Goal: Task Accomplishment & Management: Manage account settings

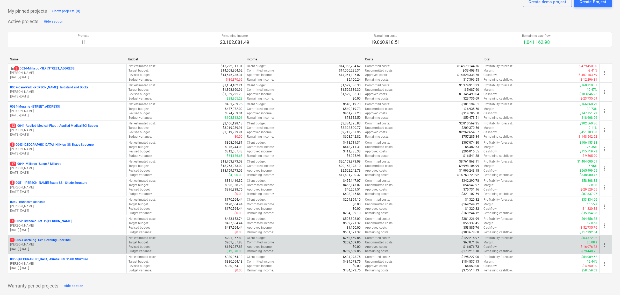
scroll to position [65, 0]
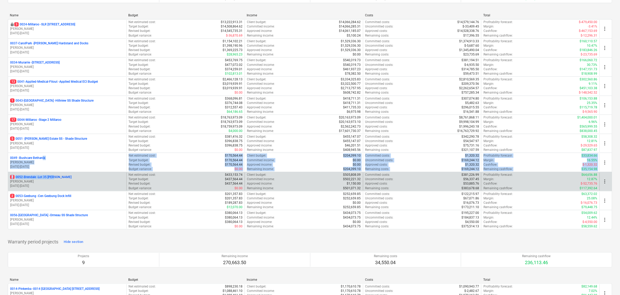
drag, startPoint x: 44, startPoint y: 157, endPoint x: 54, endPoint y: 177, distance: 23.4
click at [54, 177] on div "locked 3 0024-Millaroo - SLR 2 Millaroo Drive S. Keane 10.06.2024 - 31.07.2025 …" at bounding box center [310, 124] width 605 height 210
click at [54, 177] on p "7 0052-Brendale - Lot 35 Griffin, Brendale" at bounding box center [40, 177] width 61 height 4
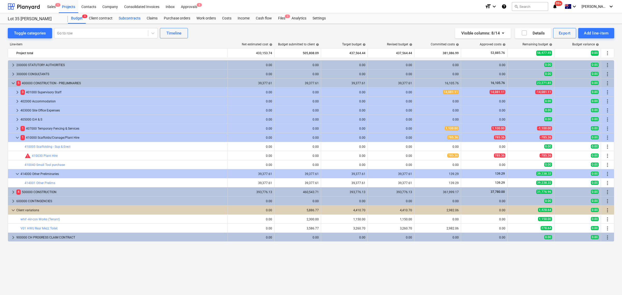
click at [131, 17] on div "Subcontracts" at bounding box center [130, 18] width 28 height 10
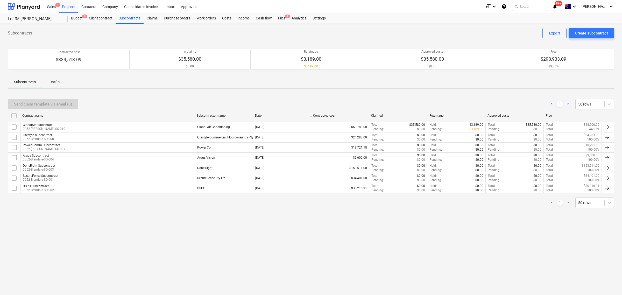
click at [116, 92] on div "Subcontracts Create subcontract Export Contracted cost $334,513.09 In claims $3…" at bounding box center [311, 159] width 622 height 271
drag, startPoint x: 109, startPoint y: 90, endPoint x: 115, endPoint y: 95, distance: 7.7
click at [115, 95] on div "Subcontracts Create subcontract Export Contracted cost $334,513.09 In claims $3…" at bounding box center [311, 159] width 622 height 271
click at [117, 95] on div "Send claim template via email (0) < 1 > 50 rows Contract name Subcontractor nam…" at bounding box center [311, 153] width 606 height 121
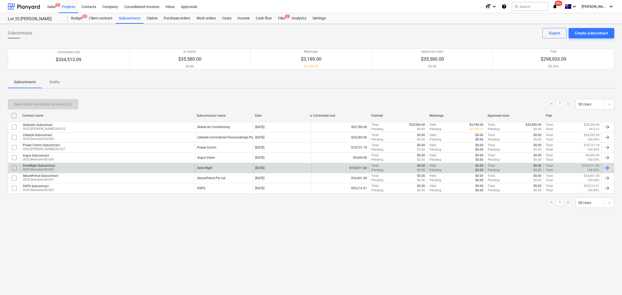
click at [96, 165] on div "DoneRight Subcontract 0052-Brendale-SO-003" at bounding box center [107, 168] width 174 height 9
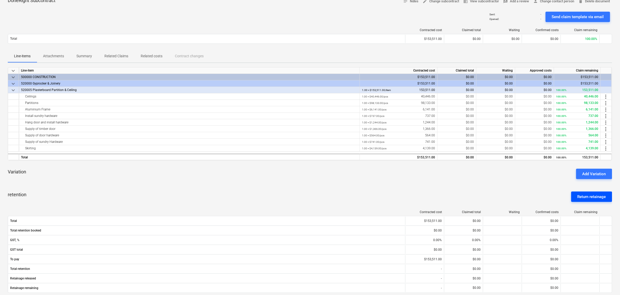
scroll to position [65, 0]
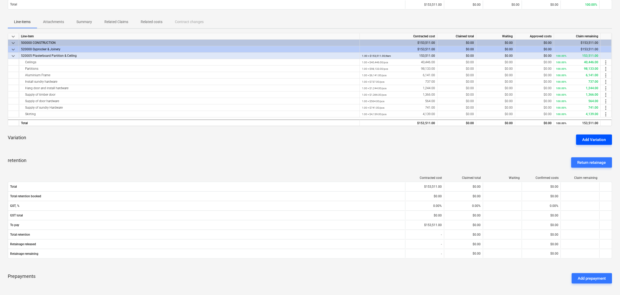
click at [591, 136] on button "Add Variation" at bounding box center [594, 139] width 36 height 10
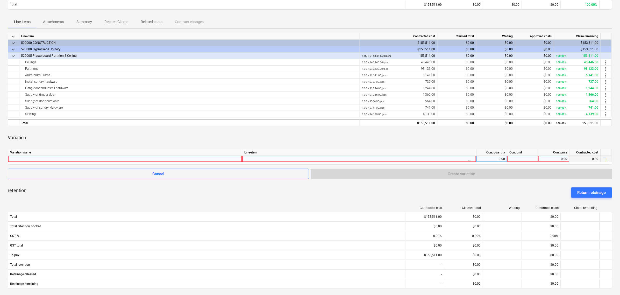
click at [177, 158] on div at bounding box center [125, 159] width 230 height 6
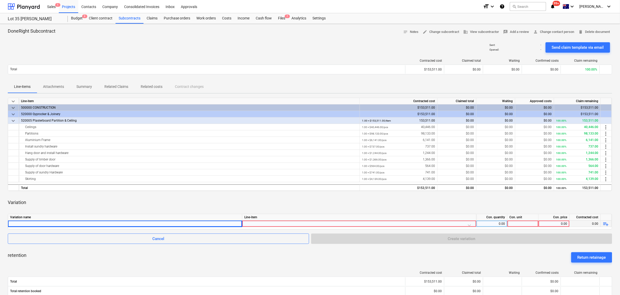
click at [115, 225] on div at bounding box center [125, 224] width 230 height 6
type input "Skirting removed"
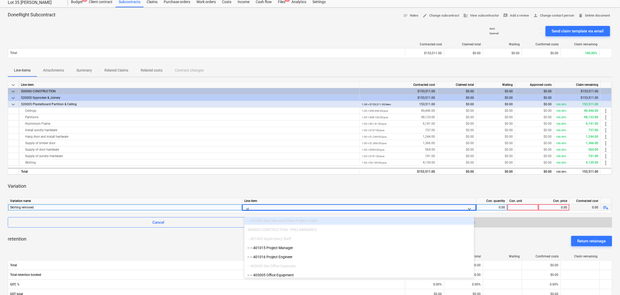
scroll to position [17, 0]
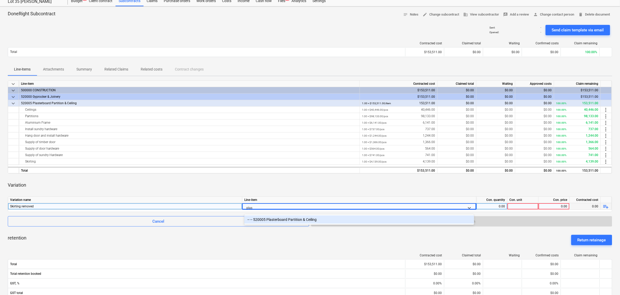
type input "plast"
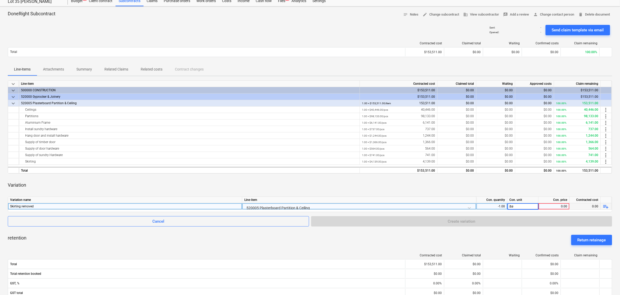
type input "item"
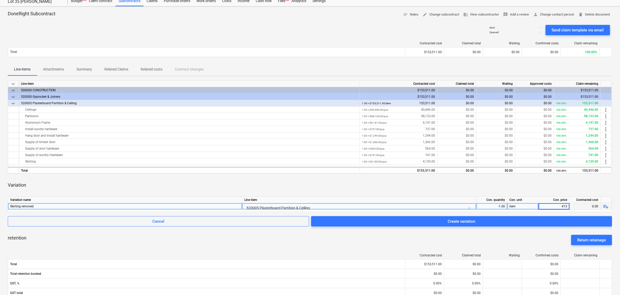
type input "4139"
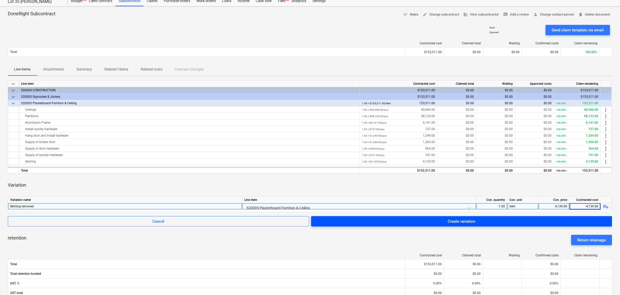
click at [468, 218] on div "Create variation" at bounding box center [461, 221] width 27 height 7
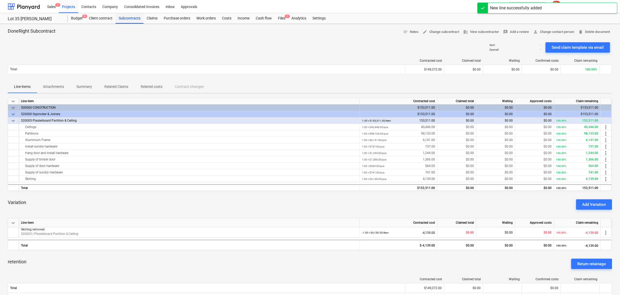
click at [134, 17] on div "Subcontracts" at bounding box center [130, 18] width 28 height 10
click at [132, 17] on div "Subcontracts" at bounding box center [130, 18] width 28 height 10
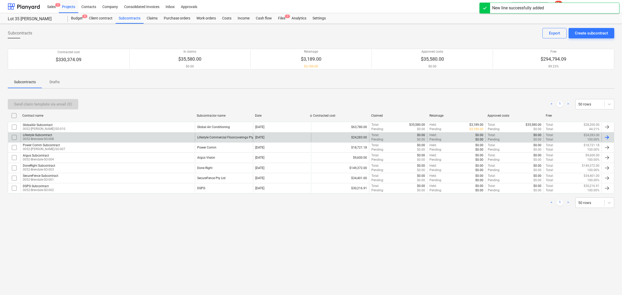
click at [55, 136] on div "Lifestyle Subcontract 0052-Brendale-SO-008" at bounding box center [107, 137] width 174 height 9
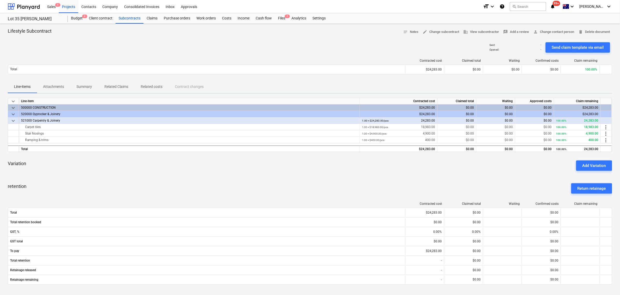
click at [585, 162] on div "Add Variation" at bounding box center [594, 165] width 24 height 7
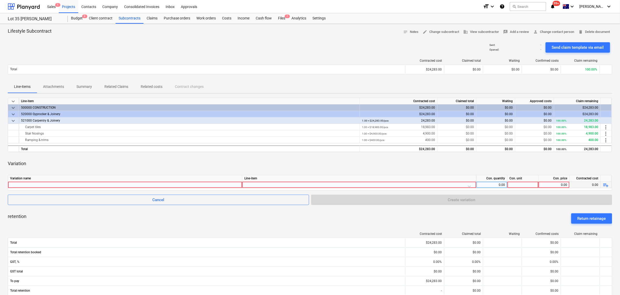
click at [97, 182] on div at bounding box center [125, 185] width 230 height 6
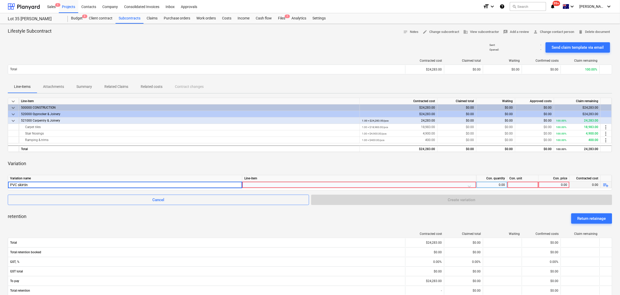
type input "PVC skirting"
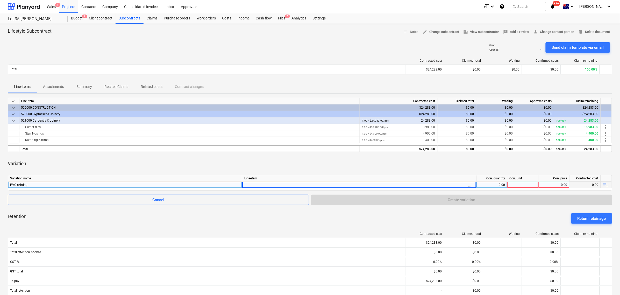
click at [344, 186] on div at bounding box center [359, 186] width 230 height 9
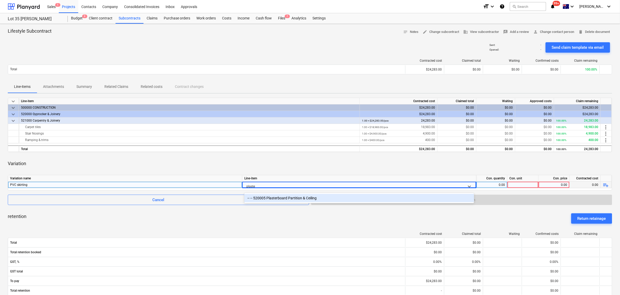
type input "plaster"
click at [336, 195] on div "-- -- 520005 Plasterboard Partition & Ceiling" at bounding box center [359, 198] width 230 height 8
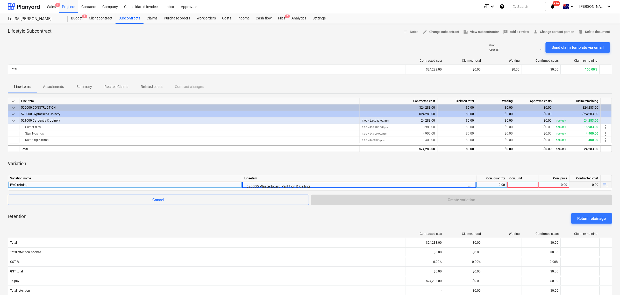
click at [501, 184] on div "0.00" at bounding box center [492, 185] width 27 height 6
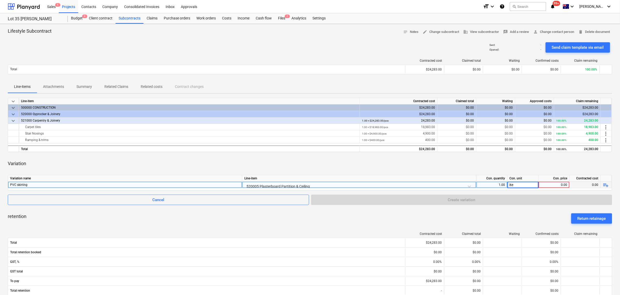
type input "item"
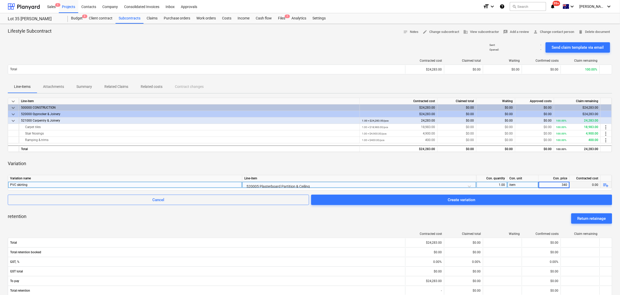
type input "3400"
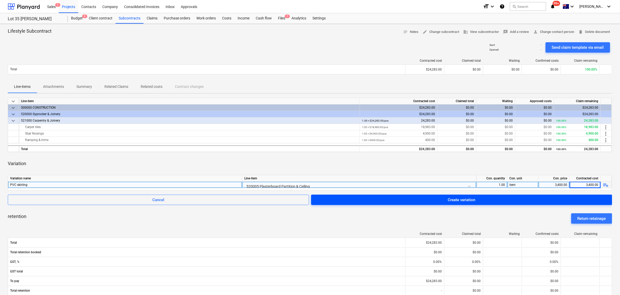
click at [487, 199] on span "Create variation" at bounding box center [461, 199] width 289 height 7
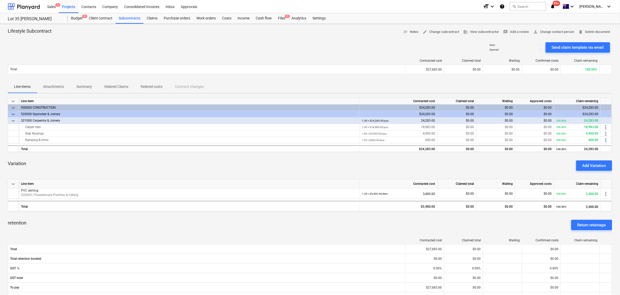
drag, startPoint x: 346, startPoint y: 42, endPoint x: 305, endPoint y: 45, distance: 41.5
click at [308, 45] on div "Sent : - Opened : - Send claim template via email" at bounding box center [310, 47] width 605 height 15
drag, startPoint x: 353, startPoint y: 42, endPoint x: 378, endPoint y: 31, distance: 28.2
click at [379, 31] on div "Lifestyle Subcontract notes Notes edit Change subcontract business View subcont…" at bounding box center [310, 225] width 620 height 403
drag, startPoint x: 378, startPoint y: 30, endPoint x: 468, endPoint y: 41, distance: 91.3
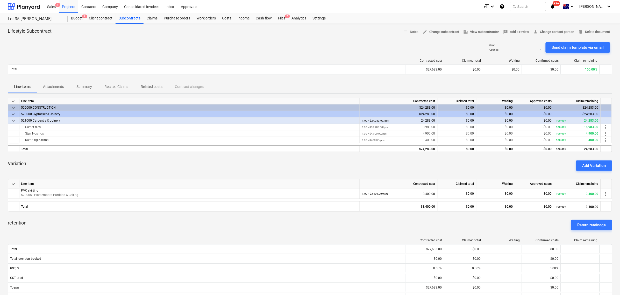
click at [468, 41] on div "Lifestyle Subcontract notes Notes edit Change subcontract business View subcont…" at bounding box center [310, 225] width 620 height 403
drag, startPoint x: 322, startPoint y: 41, endPoint x: 289, endPoint y: 44, distance: 32.5
click at [321, 41] on div "Sent : - Opened : - Send claim template via email" at bounding box center [310, 47] width 605 height 15
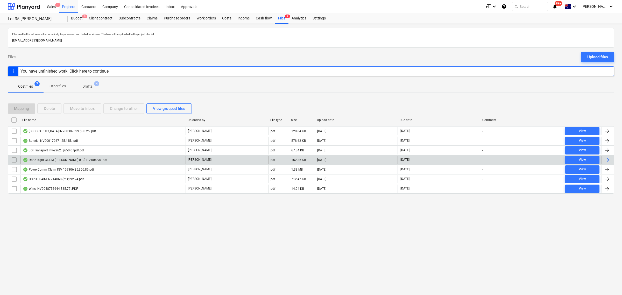
click at [79, 160] on div "Done Right CLAIM GRIFFIN-01 $112,006.90 .pdf" at bounding box center [65, 160] width 84 height 4
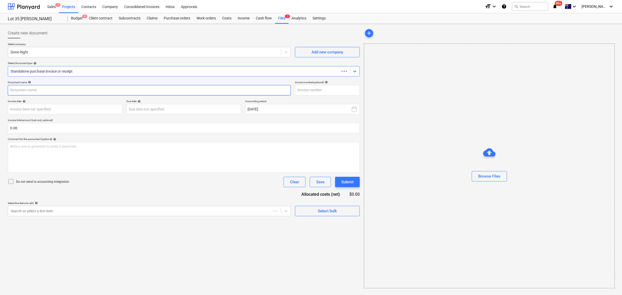
type input "GRIFFIN-01"
type input "[DATE]"
type input "10 Oct 2025"
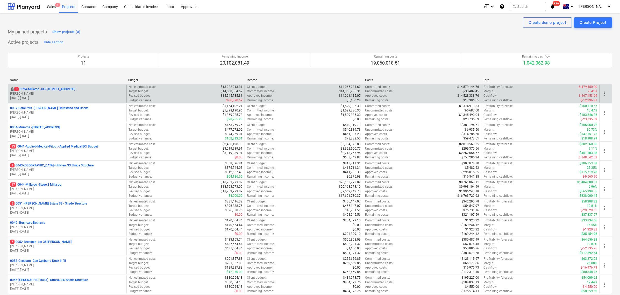
click at [40, 90] on p "3 0024-Millaroo - SLR [STREET_ADDRESS]" at bounding box center [44, 89] width 61 height 4
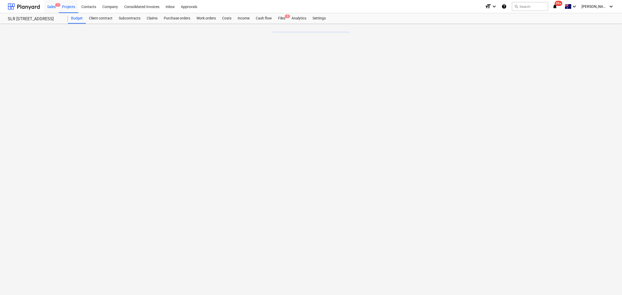
click at [47, 9] on div "Sales 1" at bounding box center [51, 6] width 15 height 13
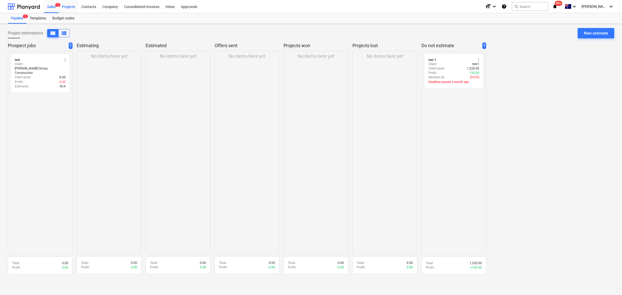
click at [66, 11] on div "Projects" at bounding box center [68, 6] width 19 height 13
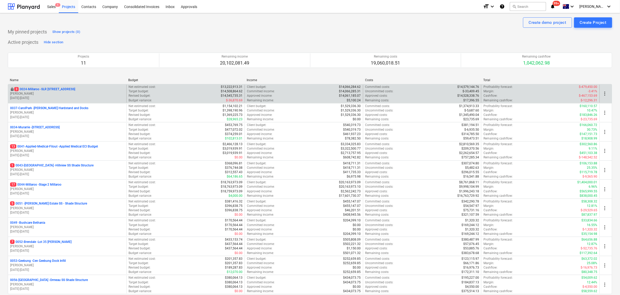
click at [48, 90] on p "3 0024-Millaroo - SLR 2 Millaroo Drive" at bounding box center [44, 89] width 61 height 4
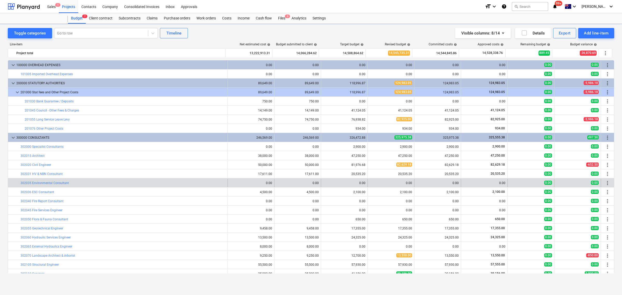
scroll to position [97, 0]
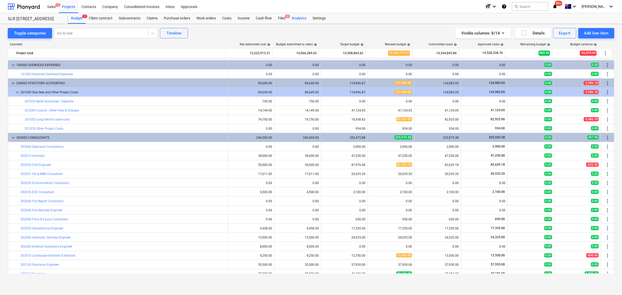
drag, startPoint x: 287, startPoint y: 13, endPoint x: 290, endPoint y: 17, distance: 5.1
click at [287, 13] on header "Sales 1 Projects Contacts Company Consolidated Invoices Inbox Approvals format_…" at bounding box center [311, 12] width 622 height 24
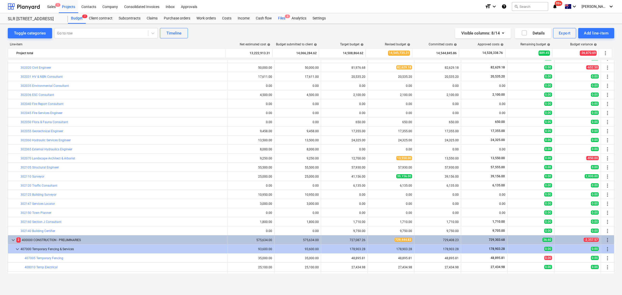
click at [288, 16] on span "3" at bounding box center [287, 17] width 5 height 4
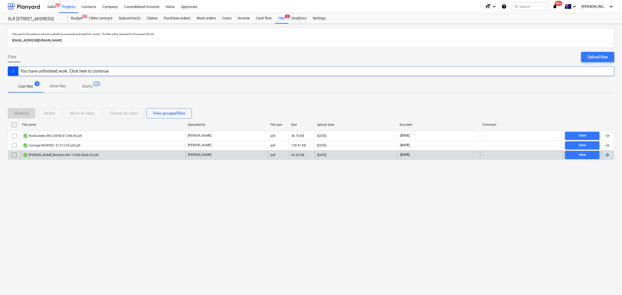
click at [198, 153] on p "J. Keane" at bounding box center [200, 155] width 24 height 4
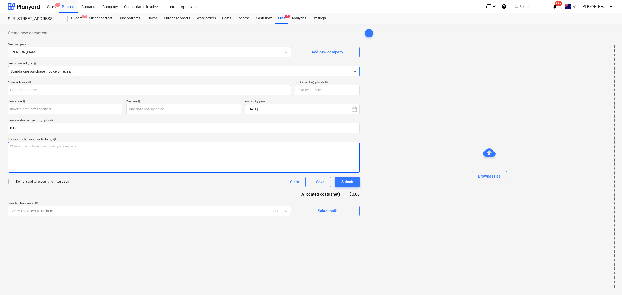
type input "INV-11600"
type input "25 Sep 2025"
type input "30 Oct 2025"
click at [98, 69] on div at bounding box center [179, 71] width 336 height 5
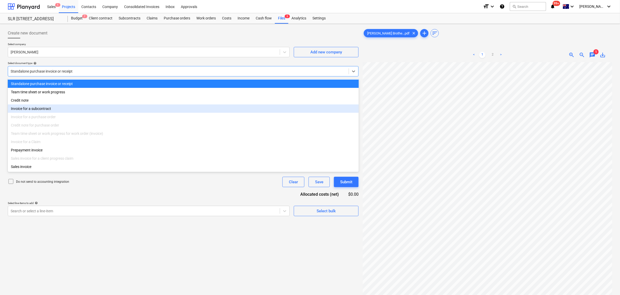
click at [82, 113] on div "Invoice for a subcontract" at bounding box center [183, 108] width 351 height 8
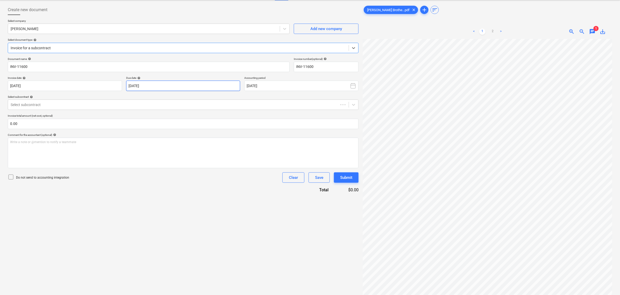
scroll to position [52, 0]
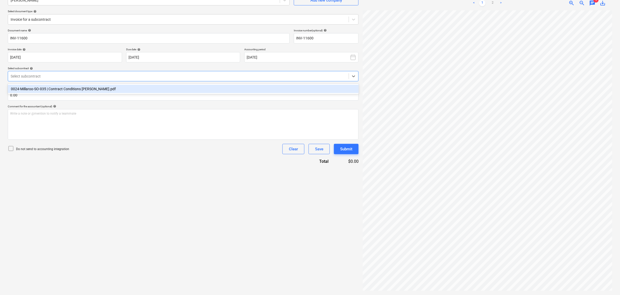
click at [47, 74] on div at bounding box center [179, 76] width 336 height 5
click at [52, 87] on div "0024-Millaroo-SO-035 | Contract Conditions Martin Brothers.pdf" at bounding box center [183, 89] width 351 height 8
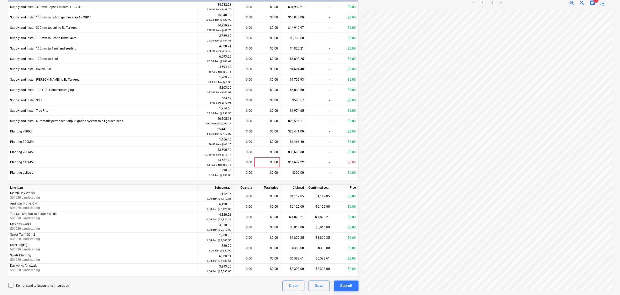
scroll to position [13, 60]
click at [493, 3] on link "2" at bounding box center [493, 3] width 6 height 6
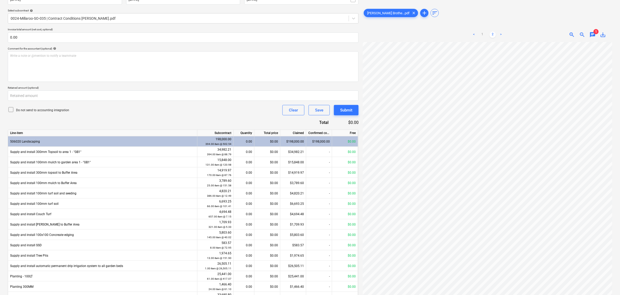
scroll to position [28, 0]
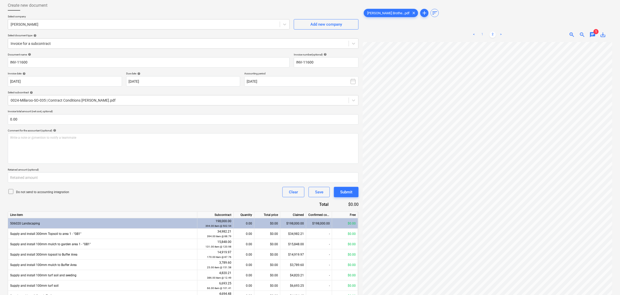
click at [481, 34] on link "1" at bounding box center [482, 35] width 6 height 6
click at [592, 34] on span "chat" at bounding box center [592, 35] width 6 height 6
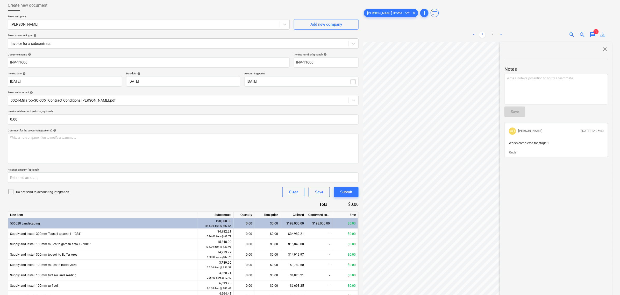
click at [606, 47] on span "close" at bounding box center [605, 49] width 6 height 6
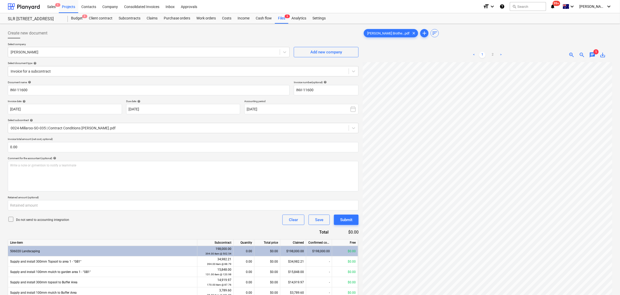
scroll to position [103, 61]
click at [281, 18] on div "Files 3" at bounding box center [281, 18] width 13 height 10
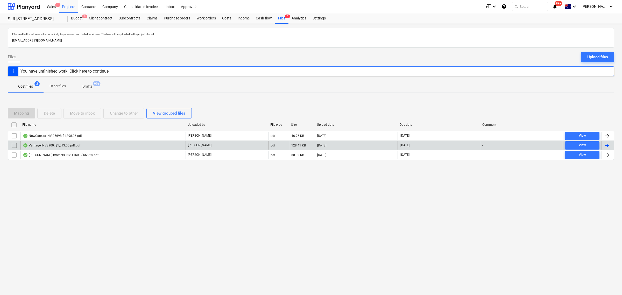
click at [108, 148] on div "Vantage INV8900. $1,513.05 pdf.pdf" at bounding box center [102, 145] width 165 height 8
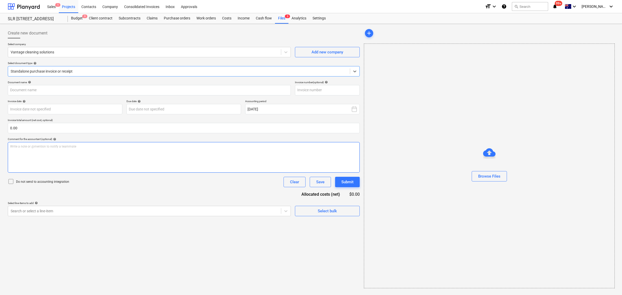
type input "8900"
type input "17 Sep 2025"
type input "30 Oct 2025"
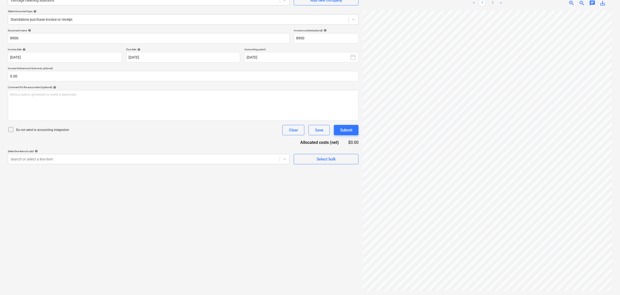
scroll to position [133, 61]
click at [493, 4] on link "2" at bounding box center [493, 3] width 6 height 6
click at [480, 4] on link "1" at bounding box center [482, 3] width 6 height 6
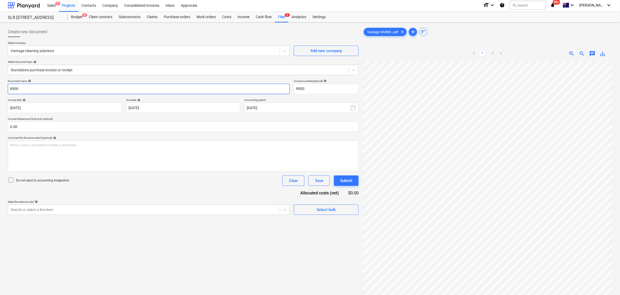
scroll to position [0, 0]
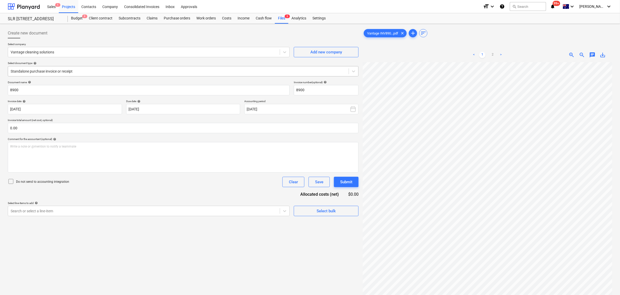
click at [113, 71] on div at bounding box center [179, 71] width 336 height 5
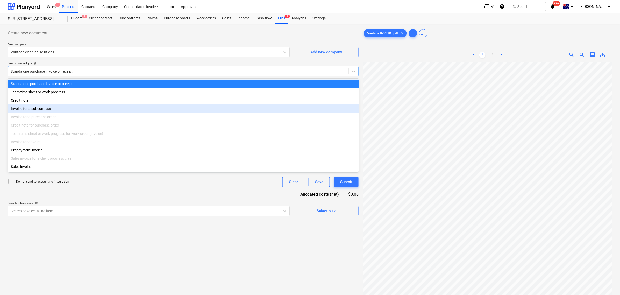
click at [84, 109] on div "Invoice for a subcontract" at bounding box center [183, 108] width 351 height 8
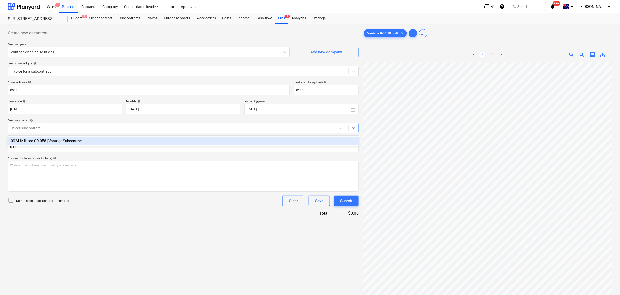
click at [51, 128] on div at bounding box center [173, 127] width 325 height 5
click at [44, 139] on div "0024-Millaroo-SO-058 | Vantage Subcontract" at bounding box center [183, 141] width 351 height 8
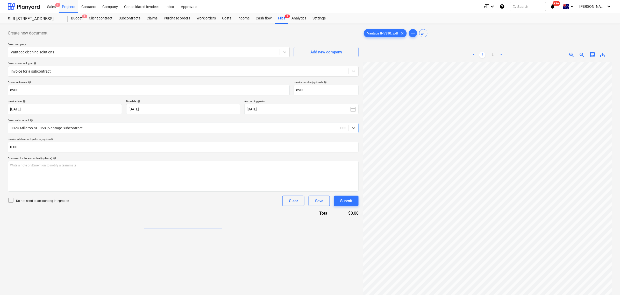
scroll to position [52, 0]
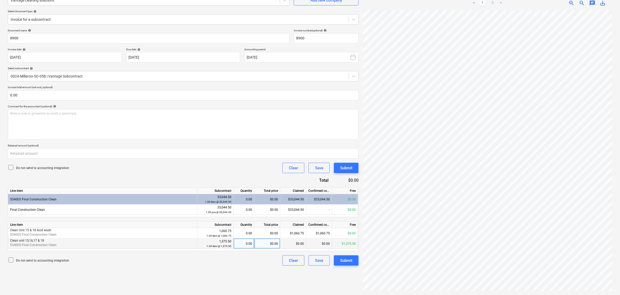
click at [238, 247] on div "0.00" at bounding box center [244, 243] width 16 height 10
click at [355, 260] on button "Submit" at bounding box center [346, 260] width 25 height 10
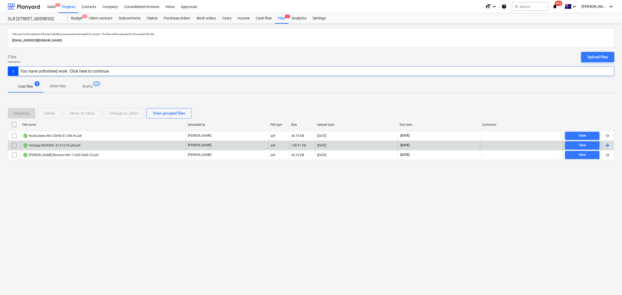
click at [82, 147] on div "Vantage INV8900. $1,513.05 pdf.pdf" at bounding box center [102, 145] width 165 height 8
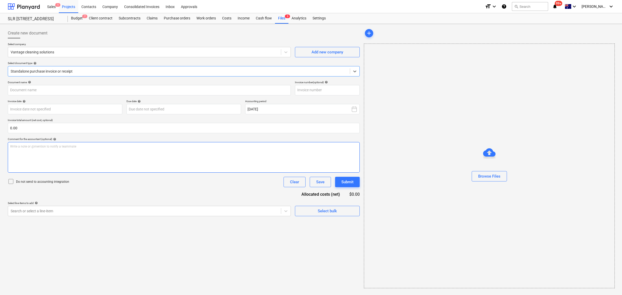
type input "8900"
type input "17 Sep 2025"
type input "30 Oct 2025"
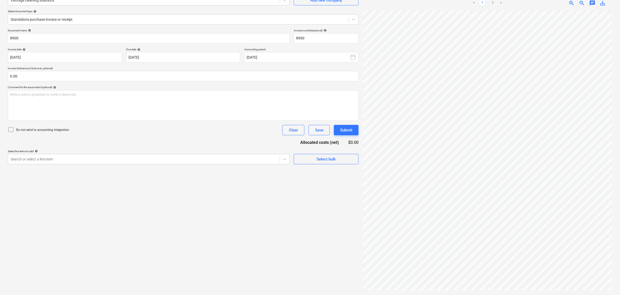
scroll to position [159, 61]
click at [493, 3] on link "2" at bounding box center [493, 3] width 6 height 6
click at [62, 25] on div "Select company Vantage cleaning solutions Add new company Select document type …" at bounding box center [183, 10] width 351 height 38
click at [59, 25] on div "Select company Vantage cleaning solutions Add new company Select document type …" at bounding box center [183, 10] width 351 height 38
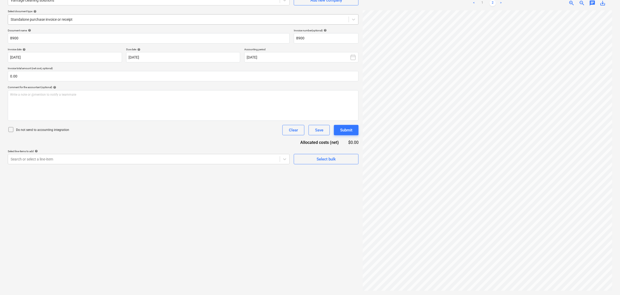
click at [54, 22] on div at bounding box center [179, 19] width 336 height 5
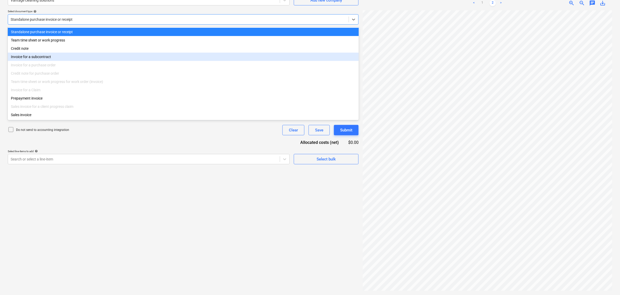
click at [59, 60] on div "Invoice for a subcontract" at bounding box center [183, 57] width 351 height 8
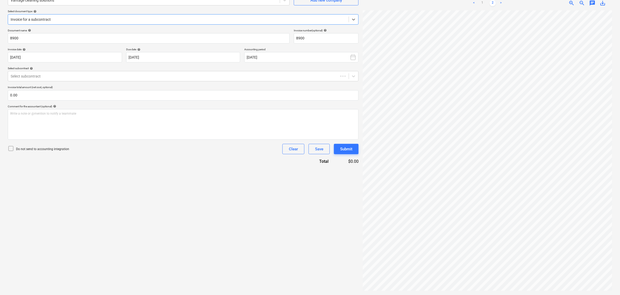
click at [67, 69] on div "Select subcontract help" at bounding box center [183, 68] width 351 height 3
click at [70, 75] on div at bounding box center [173, 76] width 325 height 5
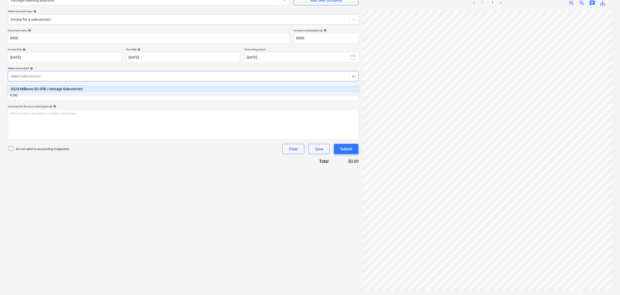
click at [77, 85] on div "0024-Millaroo-SO-058 | Vantage Subcontract" at bounding box center [183, 89] width 351 height 8
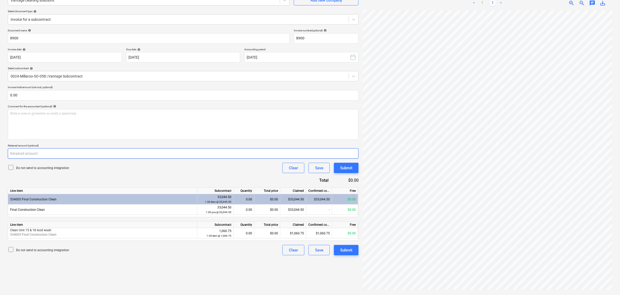
scroll to position [159, 55]
click at [481, 2] on link "1" at bounding box center [482, 3] width 6 height 6
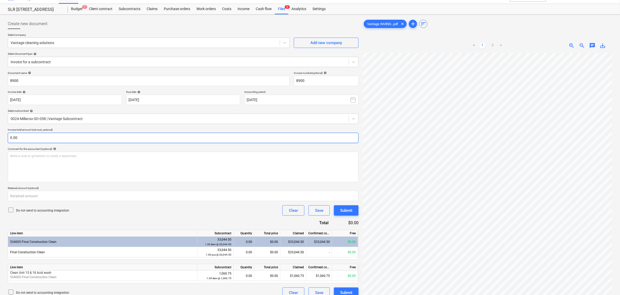
scroll to position [0, 0]
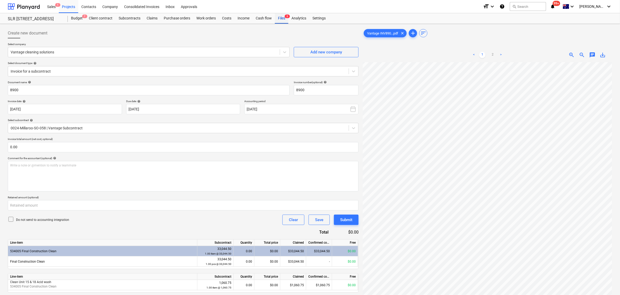
click at [288, 16] on span "3" at bounding box center [287, 17] width 5 height 4
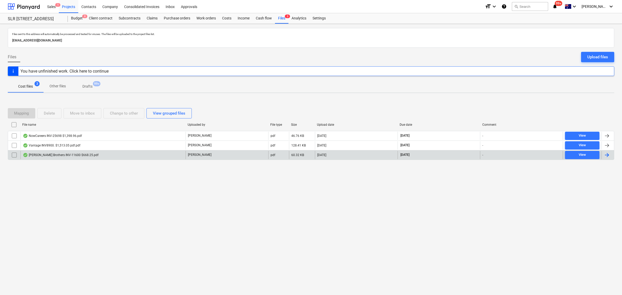
click at [97, 156] on div "Marting Brothers INV-11600 $668.25.pdf" at bounding box center [102, 155] width 165 height 8
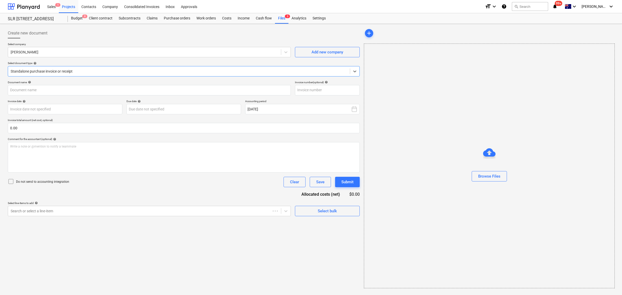
type input "INV-11600"
type input "25 Sep 2025"
type input "30 Oct 2025"
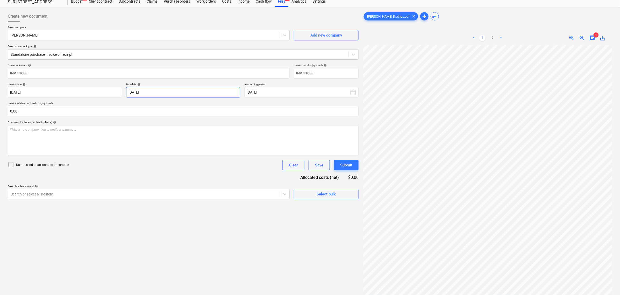
scroll to position [32, 0]
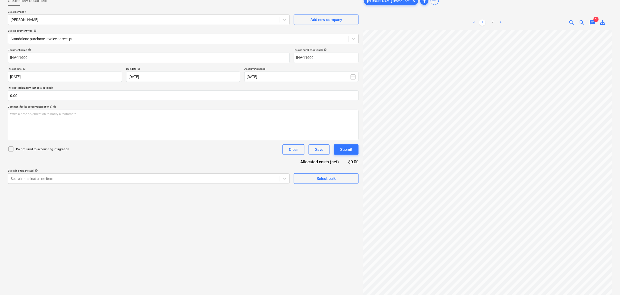
click at [114, 38] on div at bounding box center [179, 38] width 336 height 5
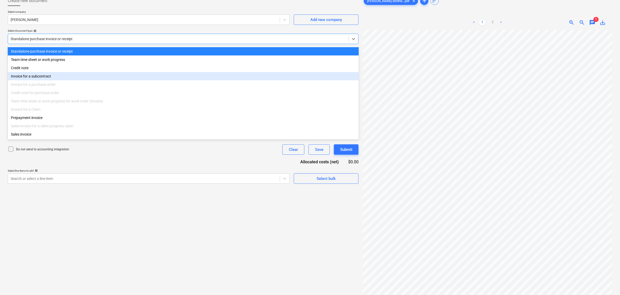
click at [52, 80] on div "Invoice for a subcontract" at bounding box center [183, 76] width 351 height 8
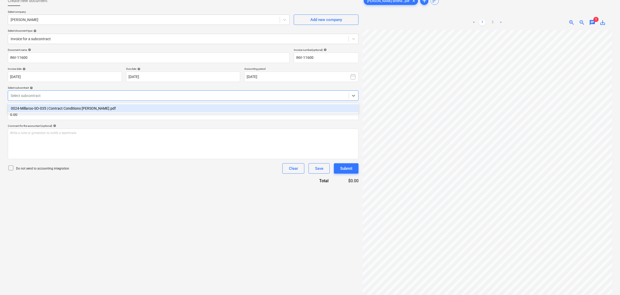
drag, startPoint x: 62, startPoint y: 100, endPoint x: 64, endPoint y: 104, distance: 4.5
click at [61, 100] on div "Select subcontract" at bounding box center [183, 95] width 351 height 10
click at [69, 112] on div "0024-Millaroo-SO-035 | Contract Conditions Martin Brothers.pdf" at bounding box center [183, 108] width 351 height 8
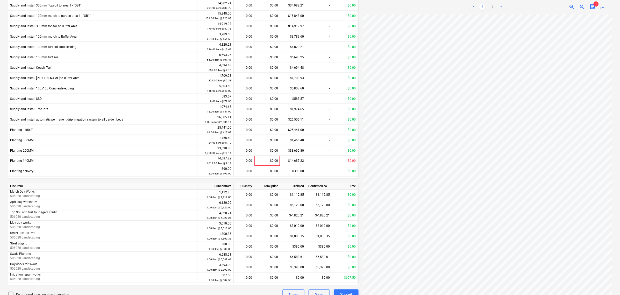
scroll to position [265, 0]
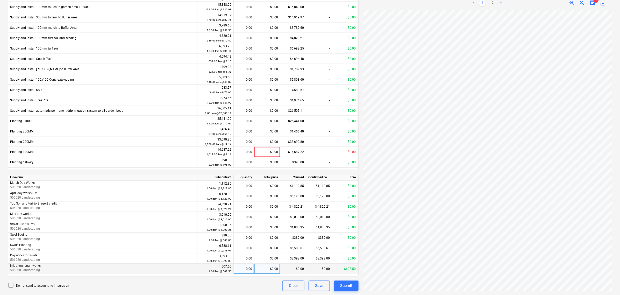
click at [249, 272] on div "0.00" at bounding box center [244, 269] width 16 height 10
type input "1"
click at [497, 1] on ul "< 1 2 >" at bounding box center [487, 3] width 80 height 6
click at [493, 2] on link "2" at bounding box center [493, 3] width 6 height 6
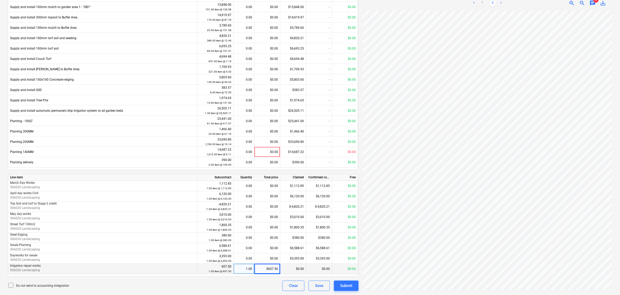
click at [483, 7] on div "< 1 2 >" at bounding box center [487, 3] width 80 height 15
drag, startPoint x: 482, startPoint y: 6, endPoint x: 478, endPoint y: 8, distance: 4.9
click at [482, 5] on link "1" at bounding box center [482, 3] width 6 height 6
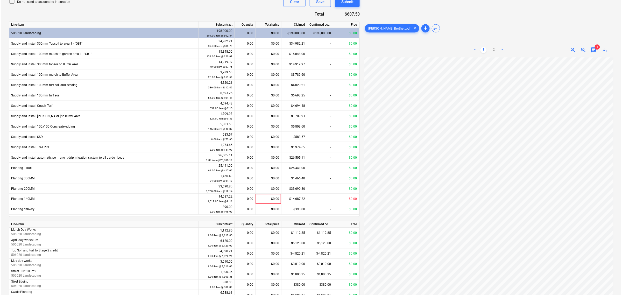
scroll to position [265, 0]
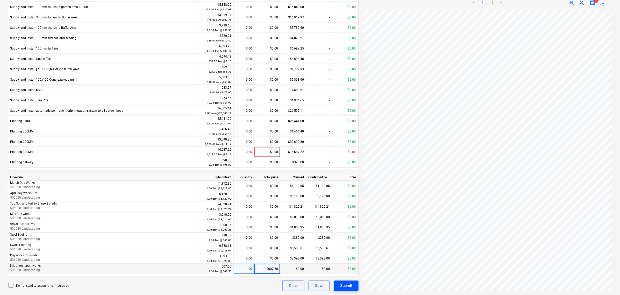
click at [345, 286] on div "Submit" at bounding box center [346, 285] width 12 height 7
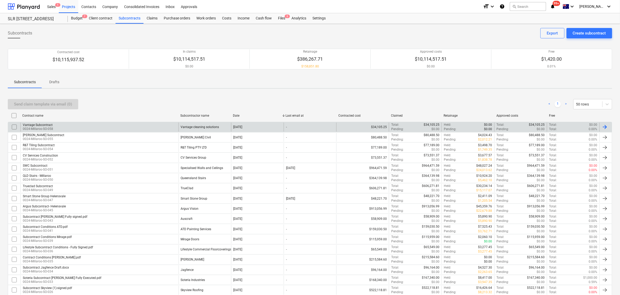
click at [80, 128] on div "Vantage Subcontract 0024-Millaroo-SO-058" at bounding box center [99, 127] width 158 height 9
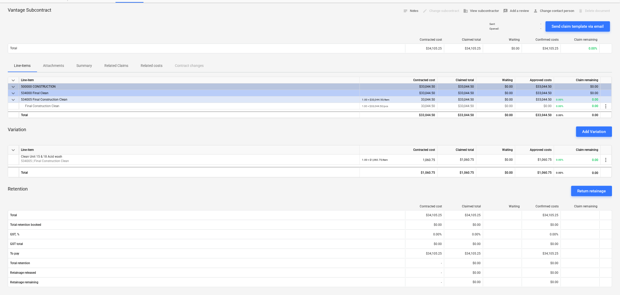
scroll to position [32, 0]
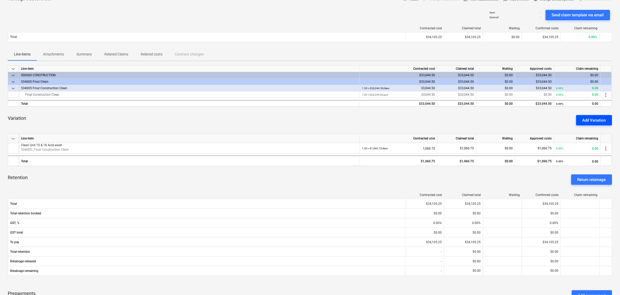
click at [597, 120] on div "Add Variation" at bounding box center [594, 120] width 24 height 7
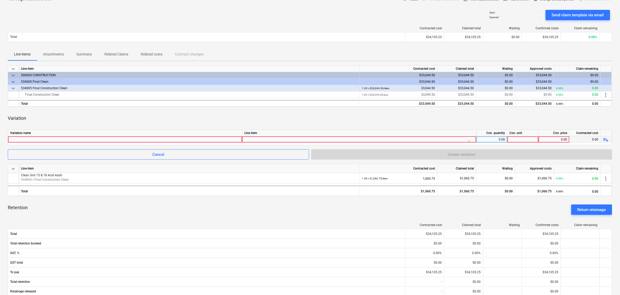
click at [30, 139] on div at bounding box center [125, 139] width 230 height 6
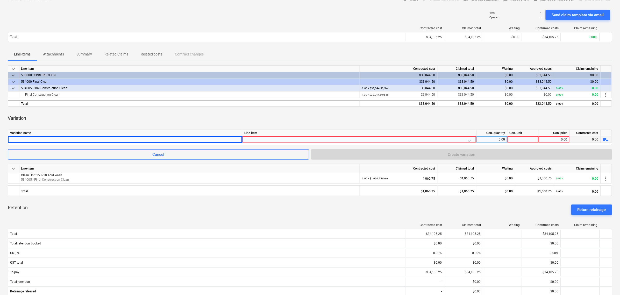
click at [177, 139] on div at bounding box center [125, 139] width 230 height 6
type input "Clean unit 15,16,17 & 18"
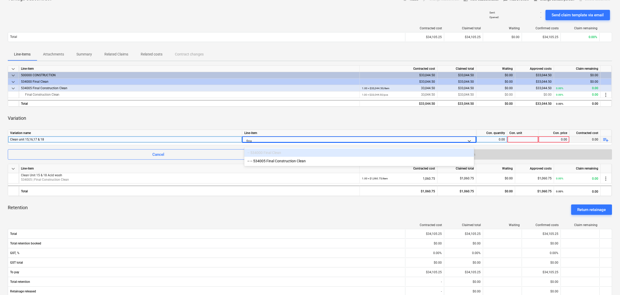
type input "final"
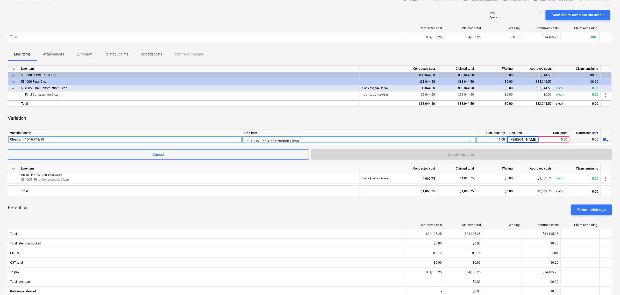
type input "itenm"
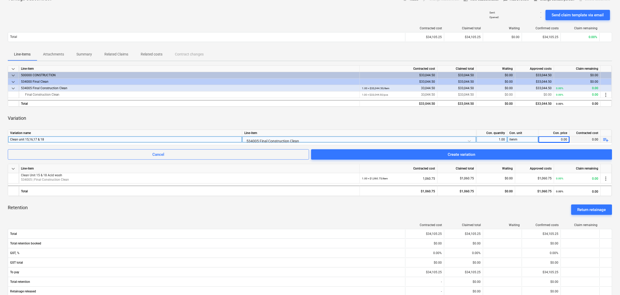
click at [520, 136] on div "Con. unit" at bounding box center [523, 133] width 31 height 6
click at [520, 137] on div "itenm" at bounding box center [523, 139] width 31 height 6
type input "item"
click at [566, 134] on div "Con. price" at bounding box center [554, 133] width 31 height 6
click at [564, 137] on div "Variation name Line-item Con. quantity Con. unit Con. price Contracted cost Cle…" at bounding box center [310, 138] width 605 height 16
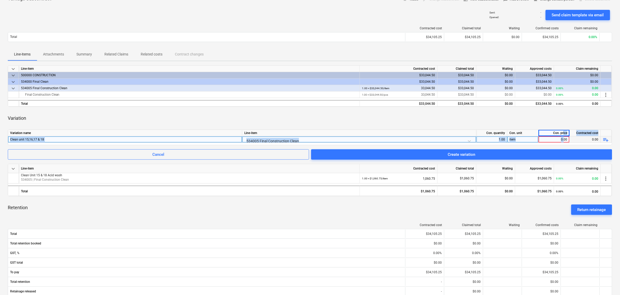
click at [564, 139] on div "0.00" at bounding box center [554, 139] width 27 height 6
type input "1375.50"
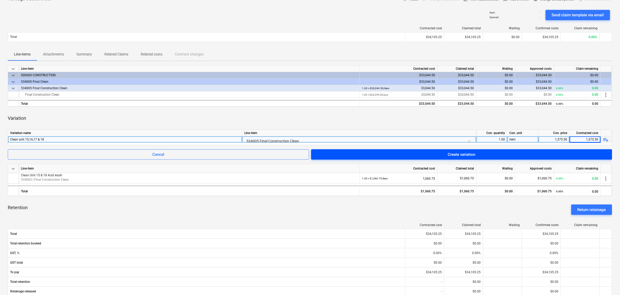
click at [514, 151] on span "Create variation" at bounding box center [461, 154] width 289 height 7
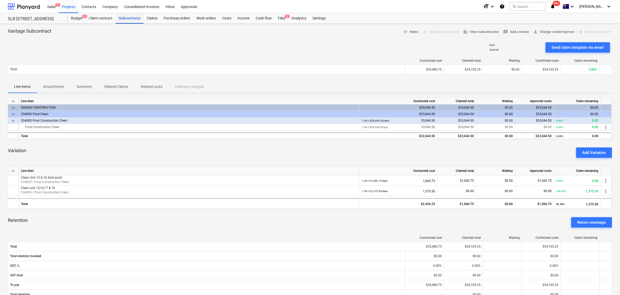
click at [136, 18] on div "Subcontracts" at bounding box center [130, 18] width 28 height 10
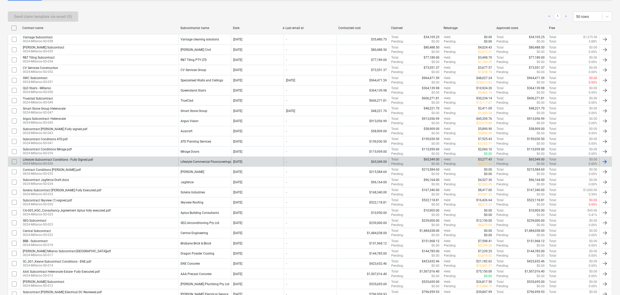
scroll to position [97, 0]
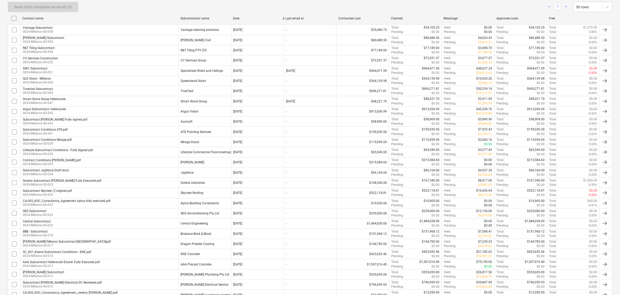
click at [217, 7] on div "Send claim template via email (0) < 1 > 50 rows" at bounding box center [310, 7] width 605 height 10
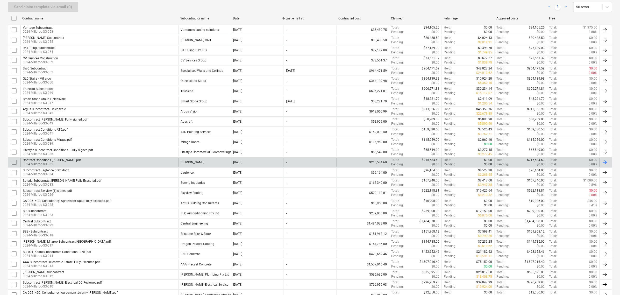
click at [165, 162] on div "Contract Conditions Martin Brothers.pdf 0024-Millaroo-SO-035" at bounding box center [99, 162] width 158 height 9
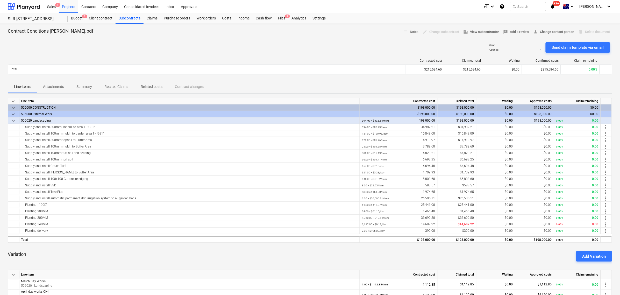
scroll to position [97, 0]
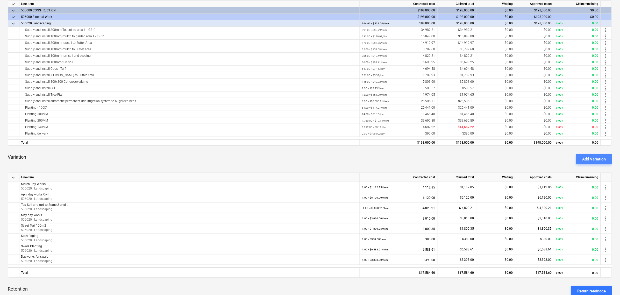
click at [588, 161] on div "Add Variation" at bounding box center [594, 159] width 24 height 7
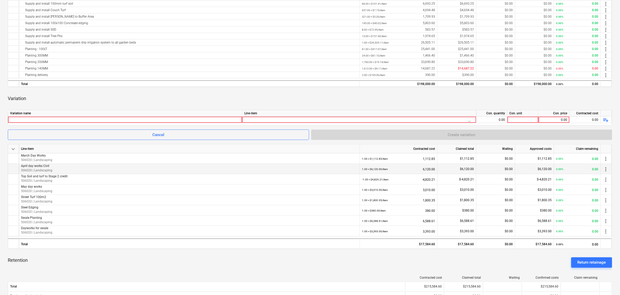
scroll to position [162, 0]
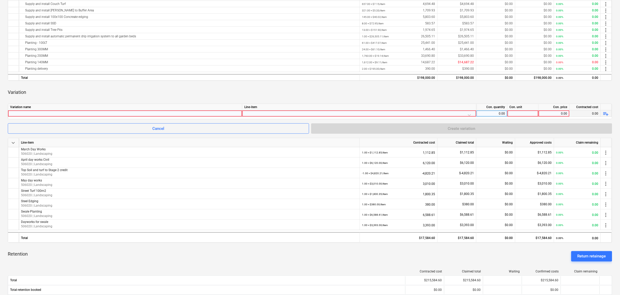
click at [153, 117] on div at bounding box center [125, 113] width 234 height 6
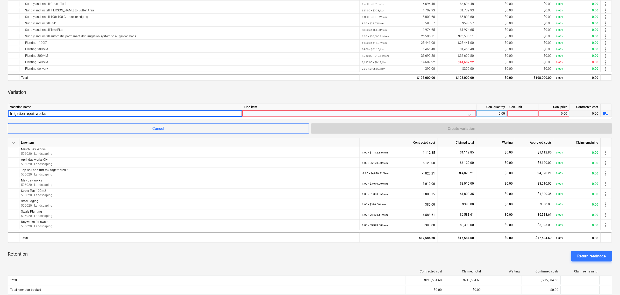
type input "Irrigation repair works"
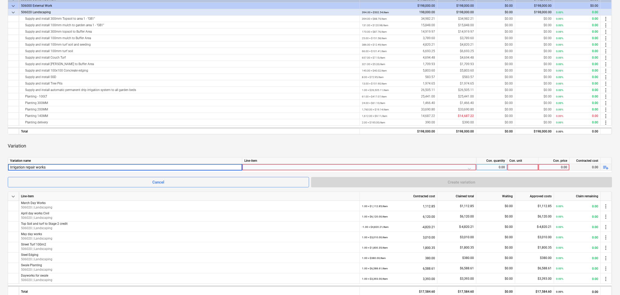
scroll to position [97, 0]
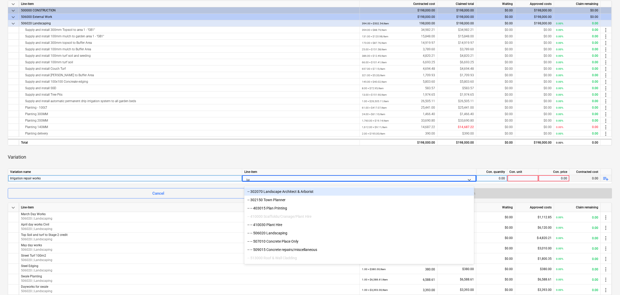
type input "land"
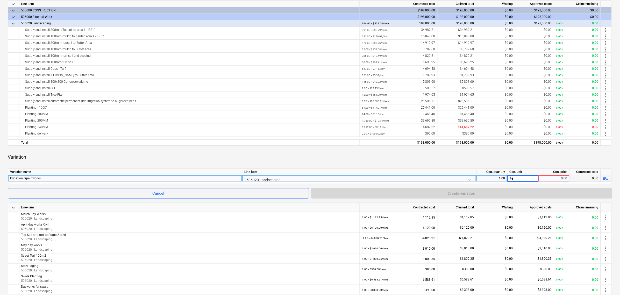
type input "item"
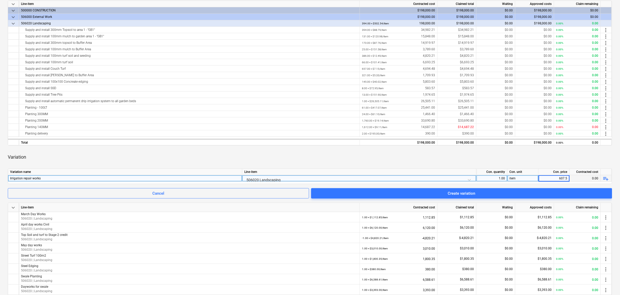
type input "607.50"
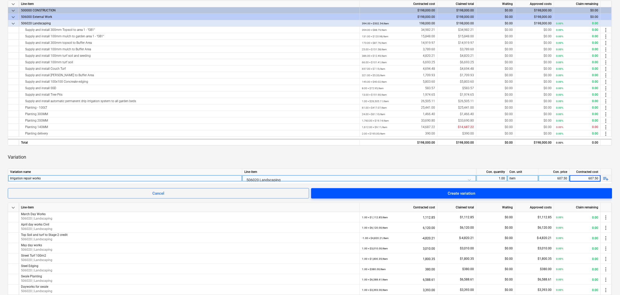
click at [436, 190] on span "Create variation" at bounding box center [461, 193] width 289 height 7
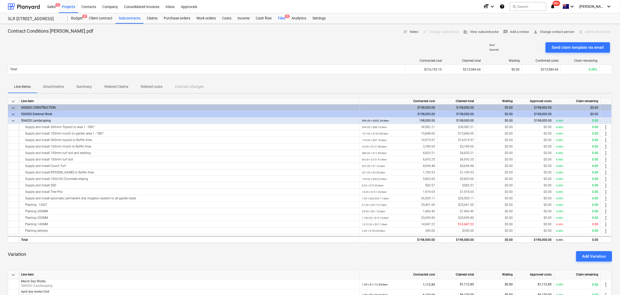
drag, startPoint x: 275, startPoint y: 18, endPoint x: 279, endPoint y: 19, distance: 4.4
click at [275, 18] on div "Files 3" at bounding box center [281, 18] width 13 height 10
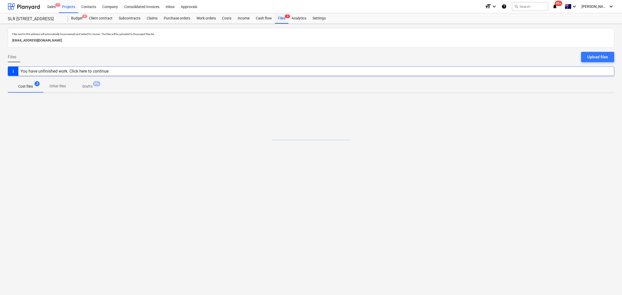
drag, startPoint x: 280, startPoint y: 19, endPoint x: 281, endPoint y: 21, distance: 2.8
click at [280, 19] on div "Files 3" at bounding box center [281, 18] width 13 height 10
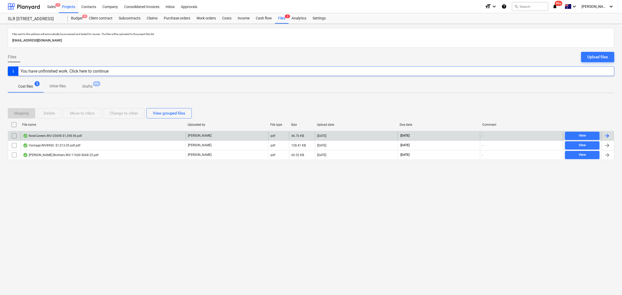
click at [48, 137] on div "NowCareers INV-25698 $1,398.96.pdf" at bounding box center [52, 136] width 59 height 4
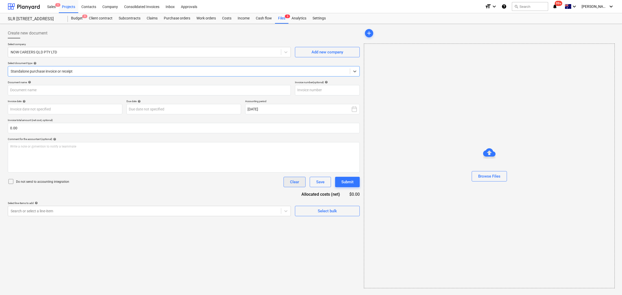
type input "25698"
type input "17 Sep 2025"
type input "17 Oct 2025"
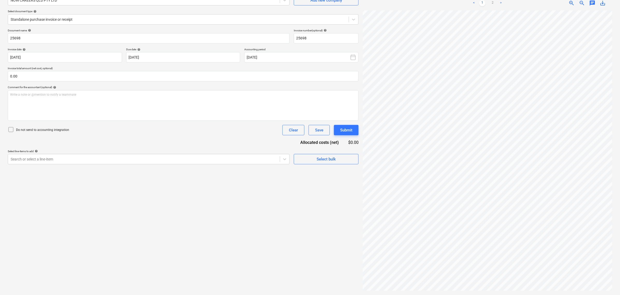
scroll to position [76, 57]
click at [492, 1] on link "2" at bounding box center [493, 3] width 6 height 6
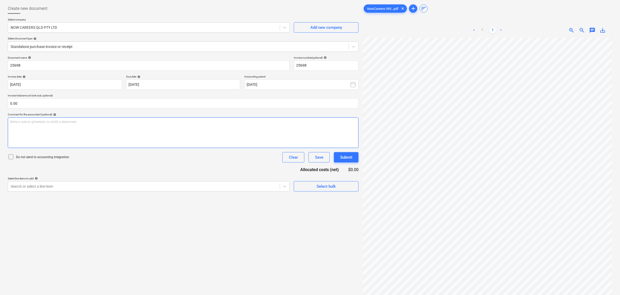
scroll to position [0, 0]
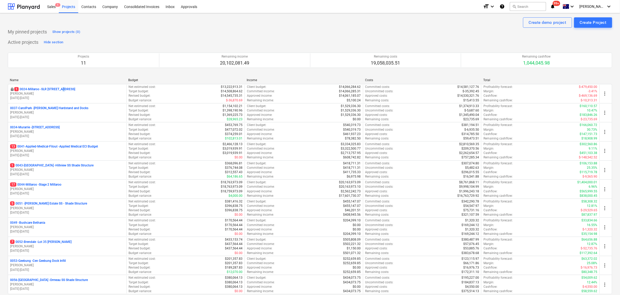
click at [62, 91] on p "1 0024-Millaroo - SLR [STREET_ADDRESS]" at bounding box center [44, 89] width 61 height 4
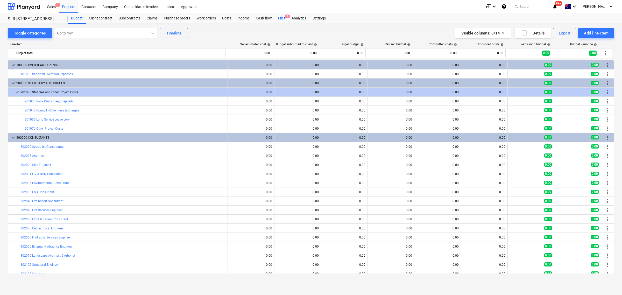
scroll to position [97, 0]
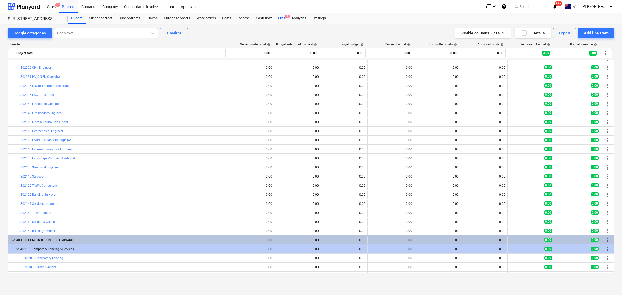
click at [284, 18] on div "Files 1" at bounding box center [281, 18] width 13 height 10
